Goal: Task Accomplishment & Management: Manage account settings

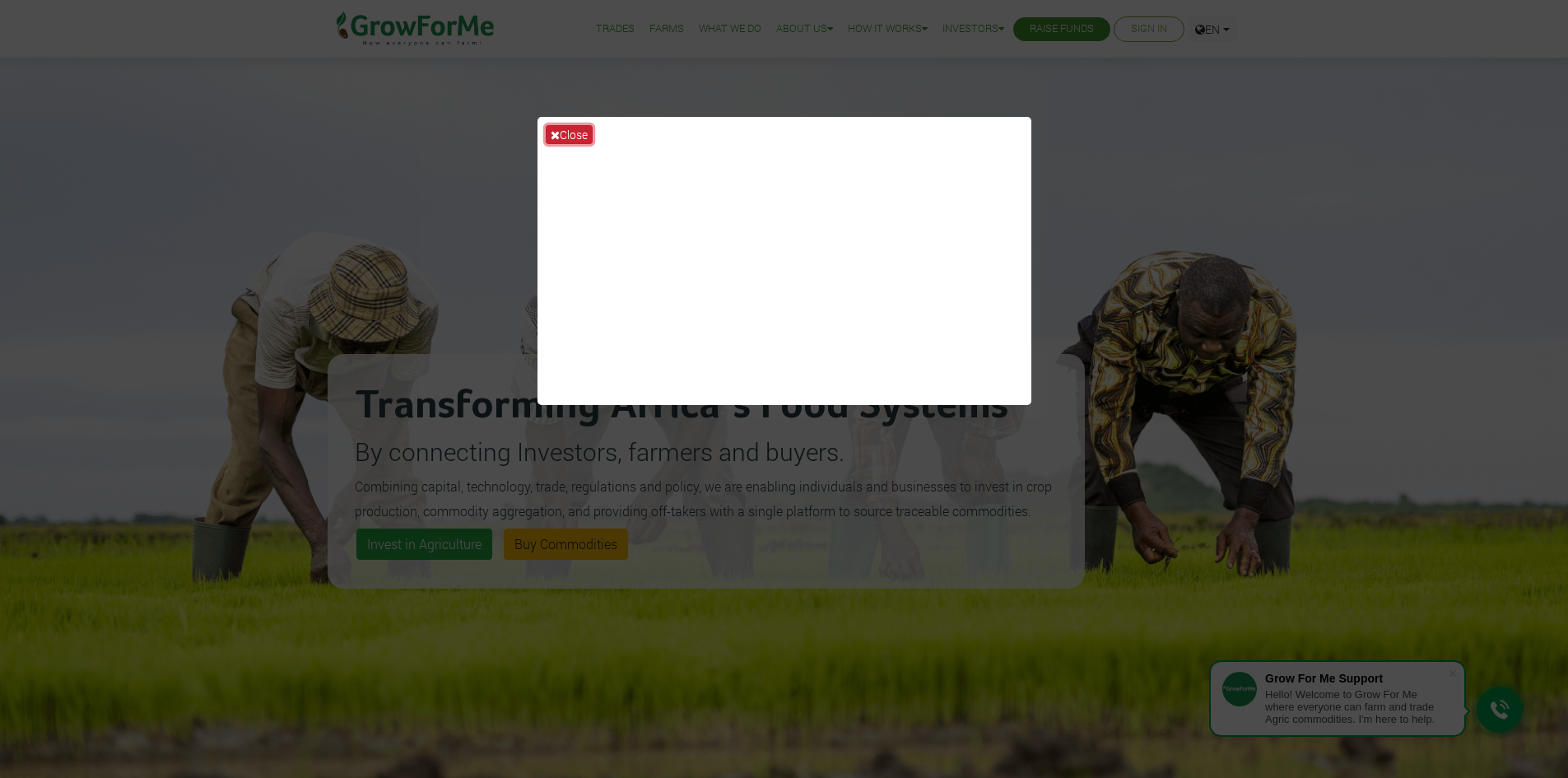
drag, startPoint x: 0, startPoint y: 0, endPoint x: 550, endPoint y: 129, distance: 564.9
click at [551, 130] on icon at bounding box center [555, 135] width 9 height 12
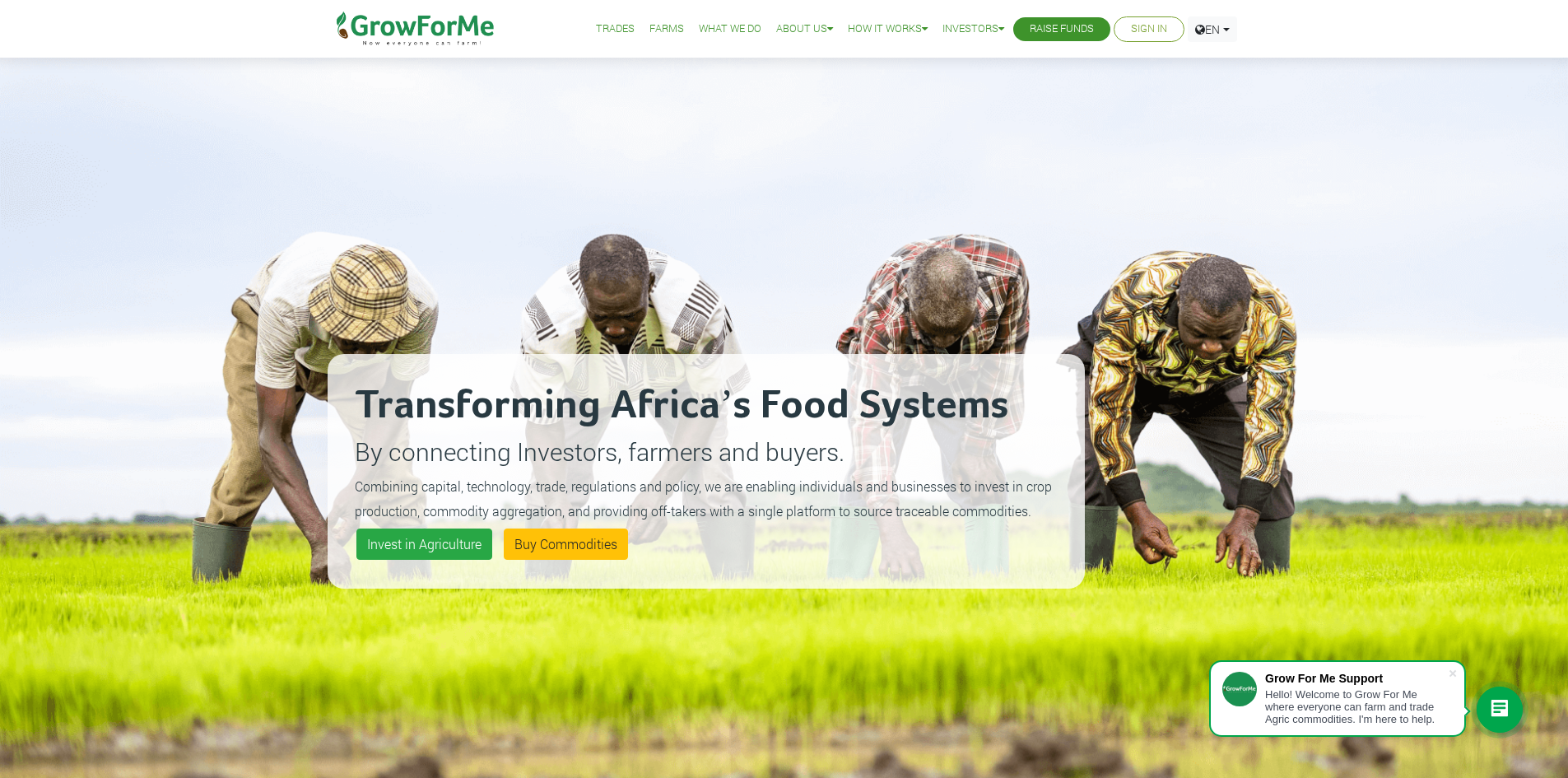
click at [1143, 29] on link "Sign In" at bounding box center [1149, 29] width 37 height 17
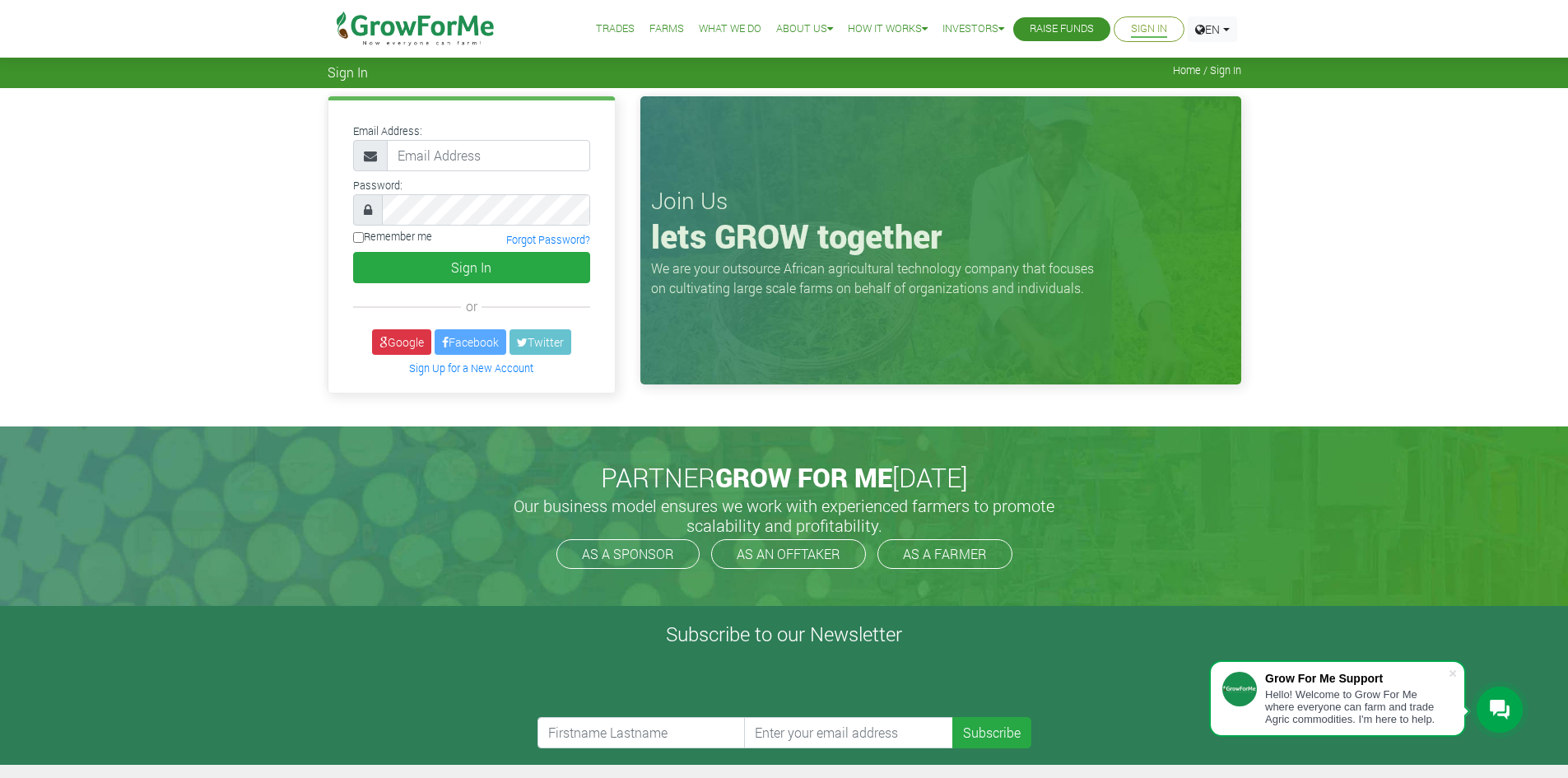
click at [454, 156] on input "email" at bounding box center [489, 155] width 204 height 32
type input "233550397131@growforme.com"
click at [501, 270] on button "Sign In" at bounding box center [471, 268] width 237 height 32
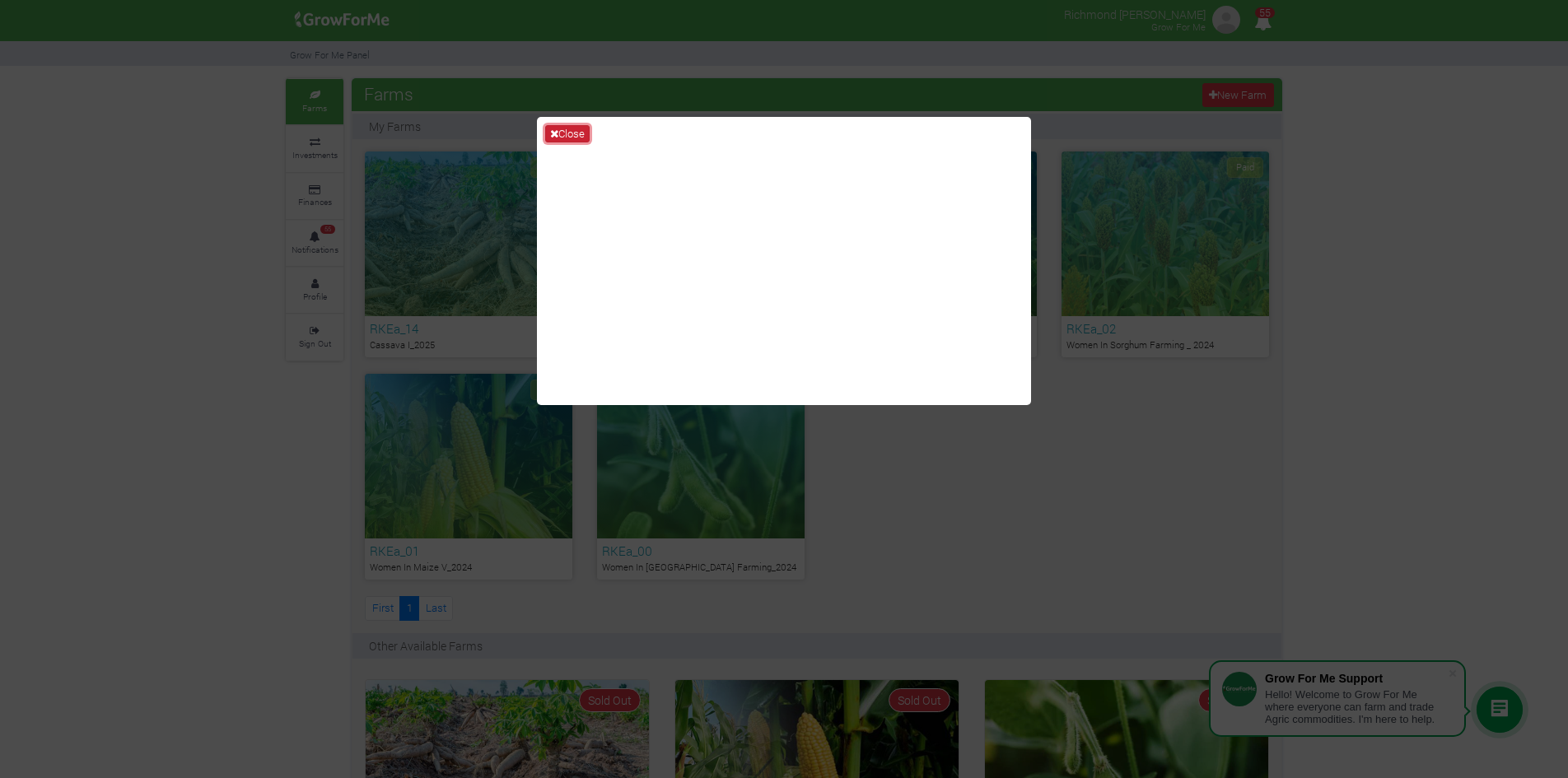
click at [570, 135] on button "Close" at bounding box center [567, 135] width 44 height 18
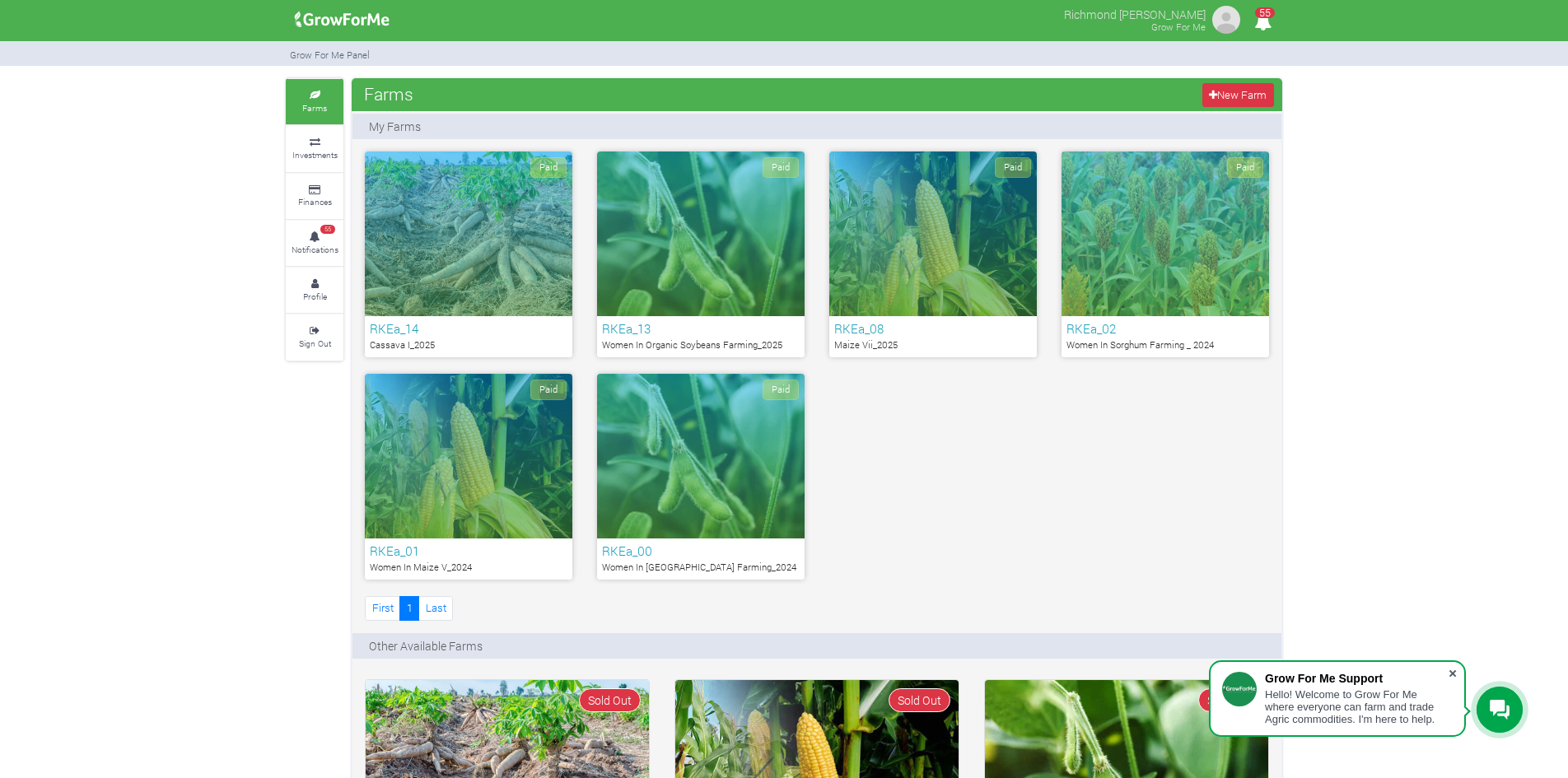
click at [1454, 668] on span at bounding box center [1452, 673] width 17 height 17
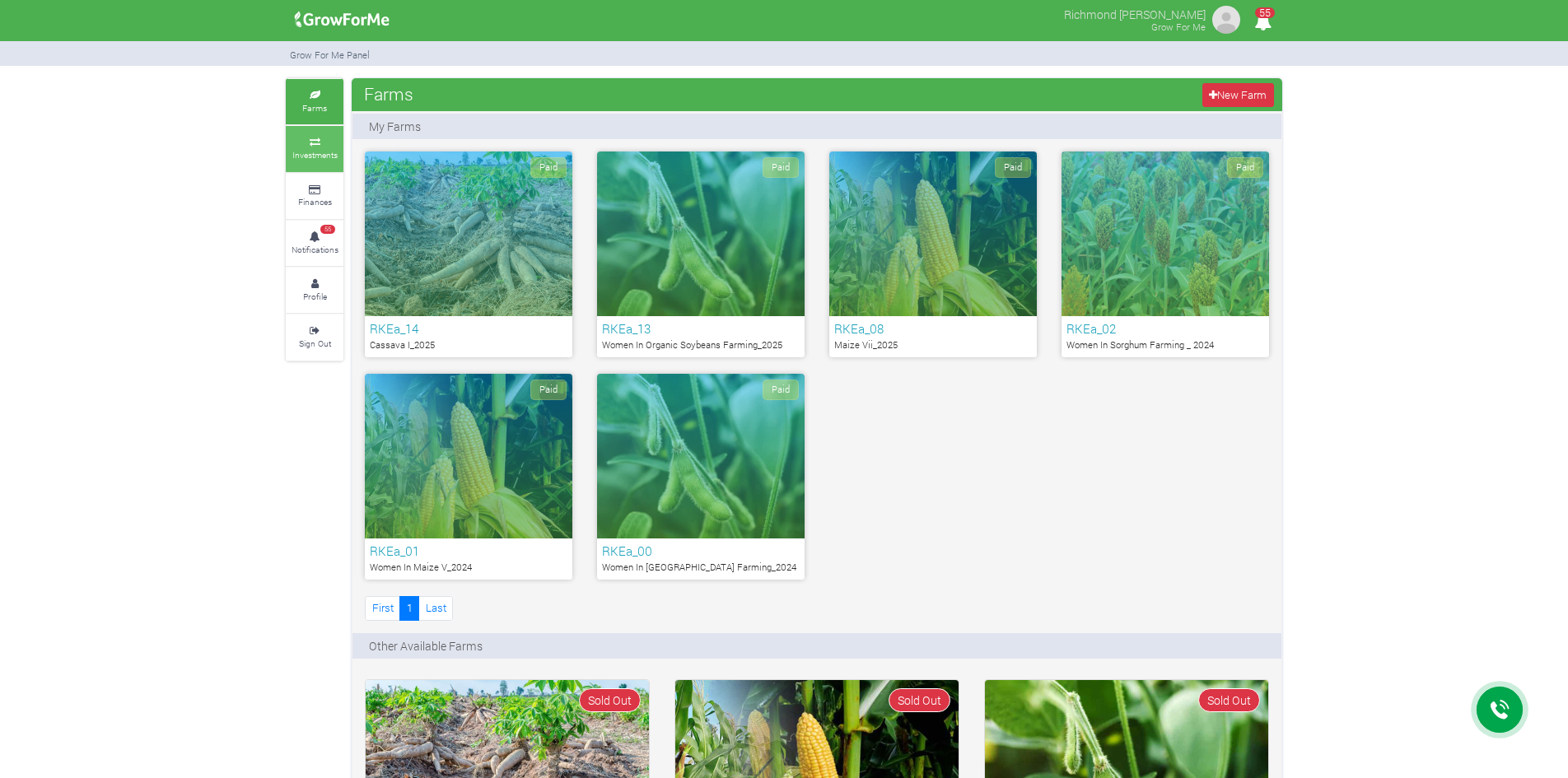
click at [306, 144] on icon at bounding box center [314, 142] width 49 height 8
